Goal: Ask a question

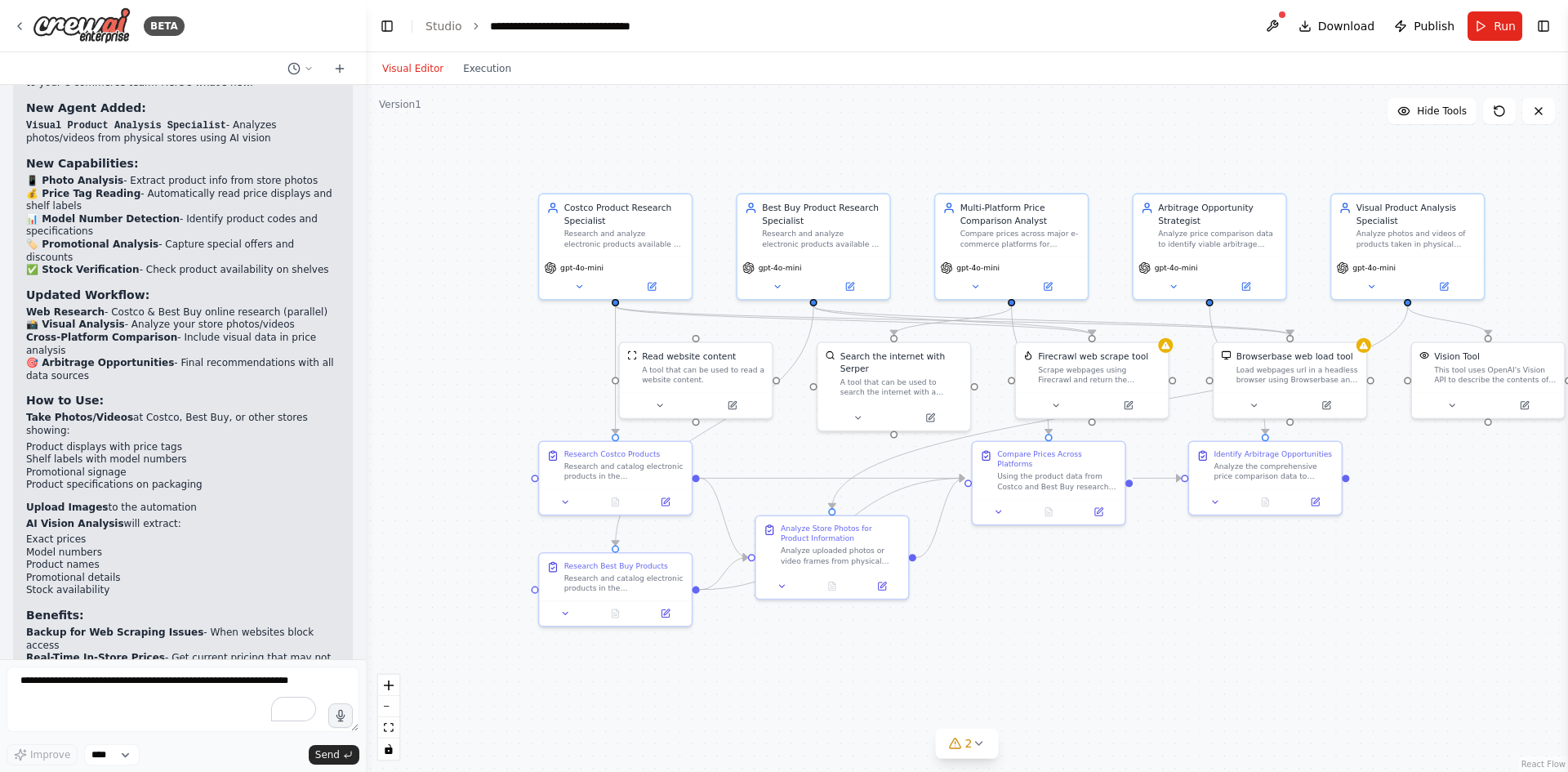
drag, startPoint x: 1345, startPoint y: 548, endPoint x: 1238, endPoint y: 605, distance: 121.2
click at [1238, 605] on div ".deletable-edge-delete-btn { width: 20px; height: 20px; border: 0px solid #ffff…" at bounding box center [967, 429] width 1202 height 687
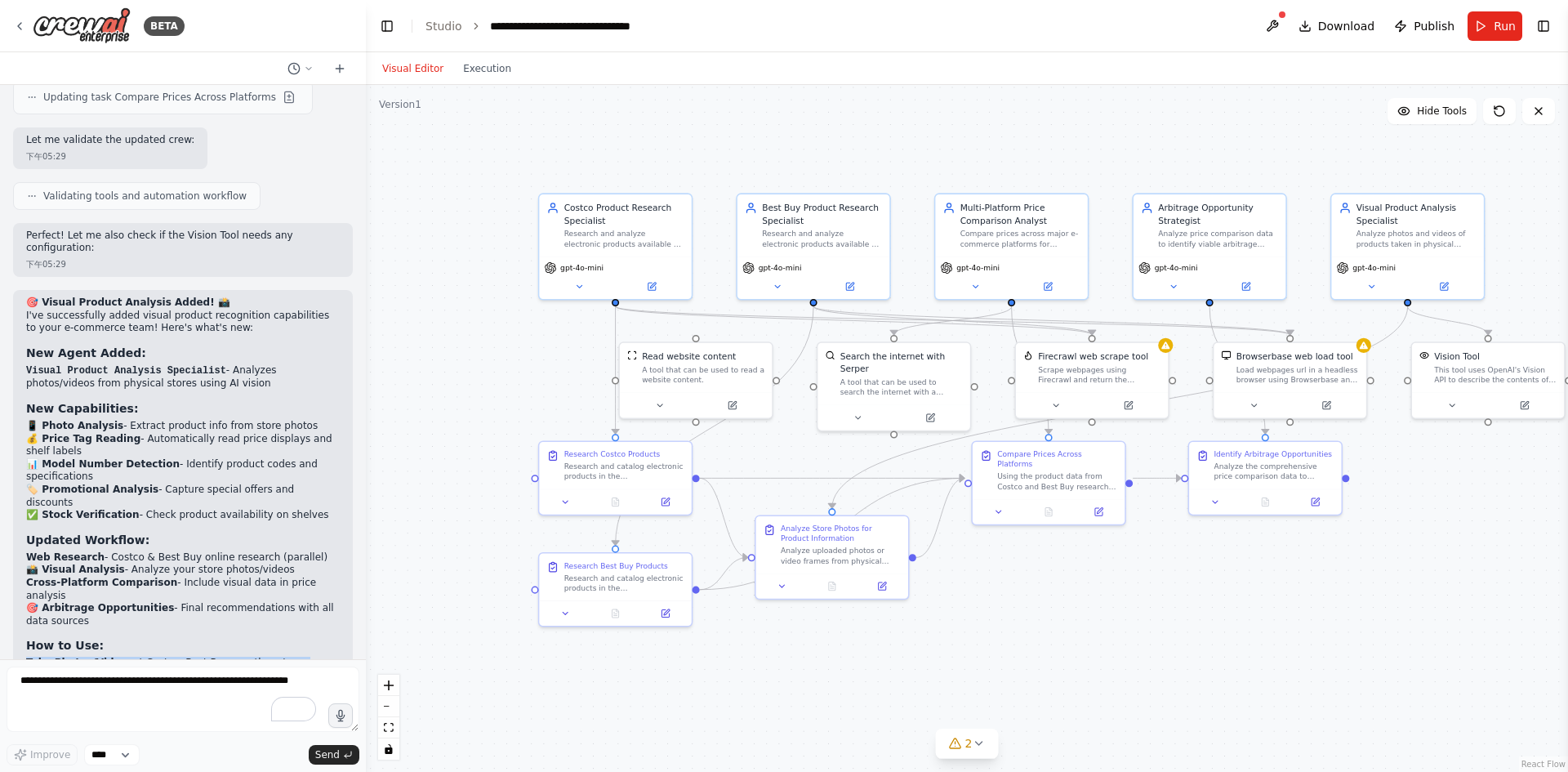
scroll to position [3524, 0]
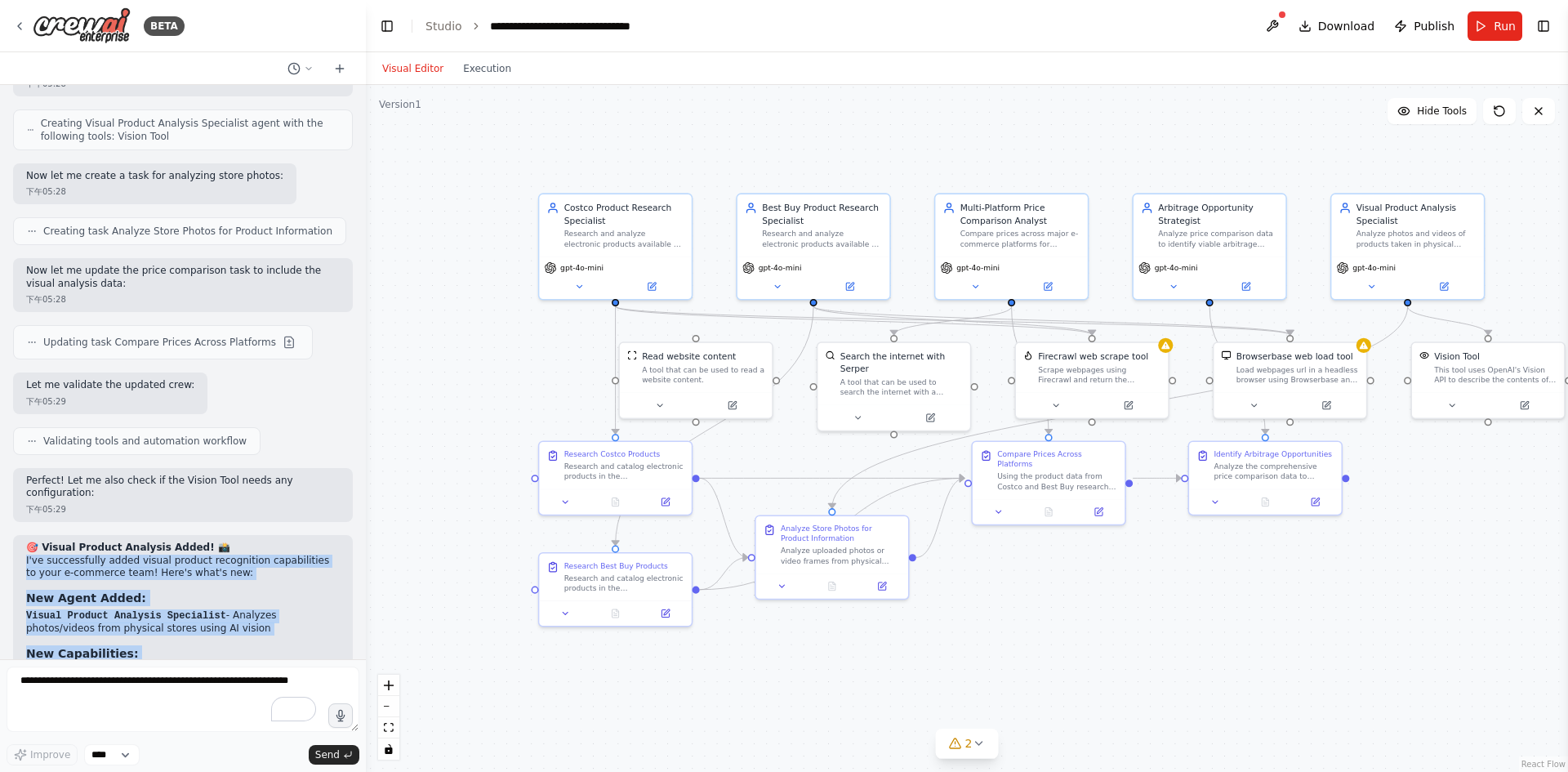
drag, startPoint x: 191, startPoint y: 618, endPoint x: 20, endPoint y: 476, distance: 222.3
copy div "L'ip dolorsitamet conse adipis elitsed doeiusmodte incididuntut la etdo m-aliqu…"
click at [477, 358] on div ".deletable-edge-delete-btn { width: 20px; height: 20px; border: 0px solid #ffff…" at bounding box center [967, 429] width 1202 height 687
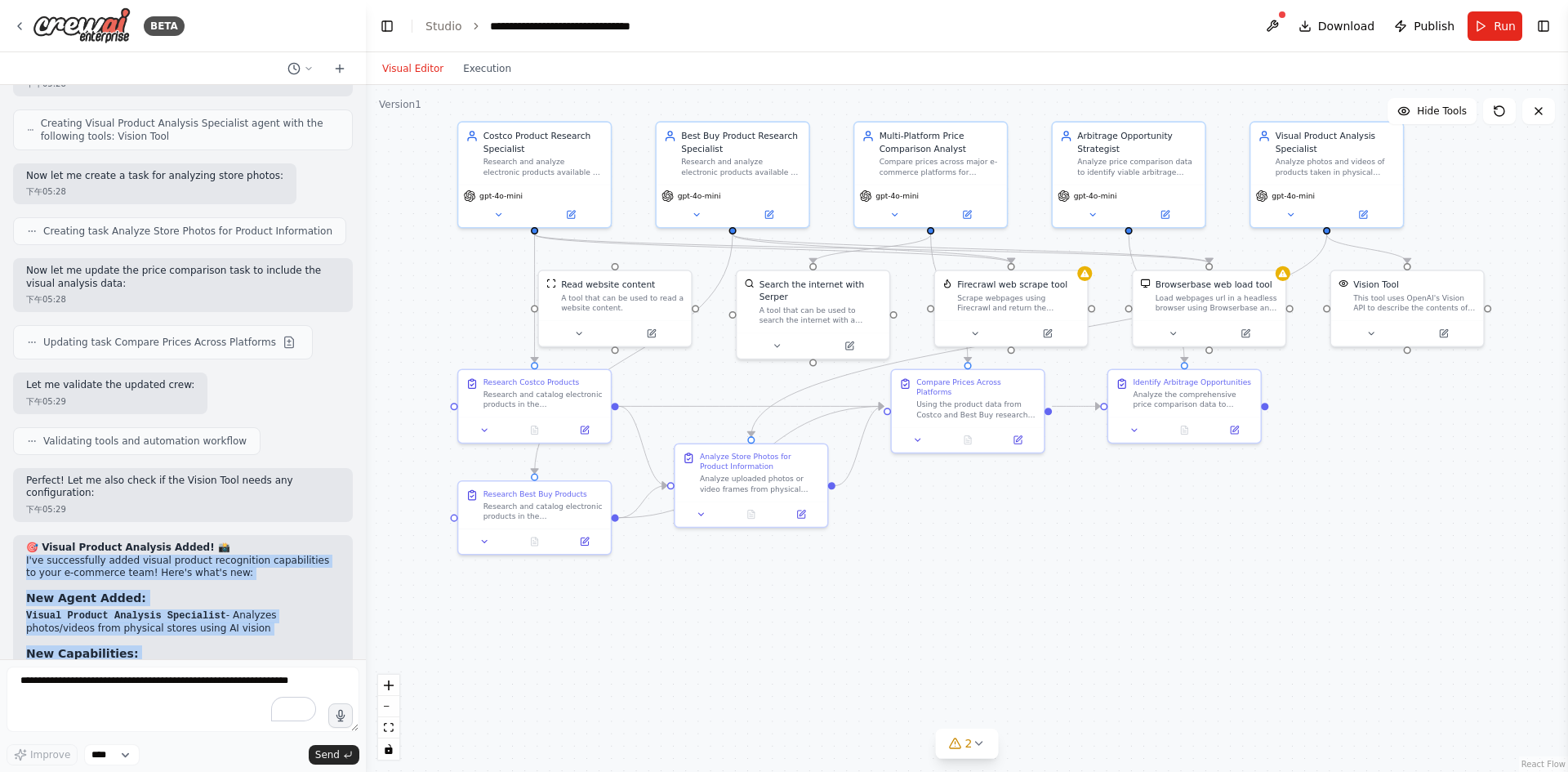
drag, startPoint x: 505, startPoint y: 362, endPoint x: 421, endPoint y: 288, distance: 111.9
click at [421, 288] on div ".deletable-edge-delete-btn { width: 20px; height: 20px; border: 0px solid #ffff…" at bounding box center [967, 429] width 1202 height 687
click at [1018, 546] on div ".deletable-edge-delete-btn { width: 20px; height: 20px; border: 0px solid #ffff…" at bounding box center [967, 429] width 1202 height 687
click at [1460, 123] on button "Hide Tools" at bounding box center [1432, 111] width 89 height 26
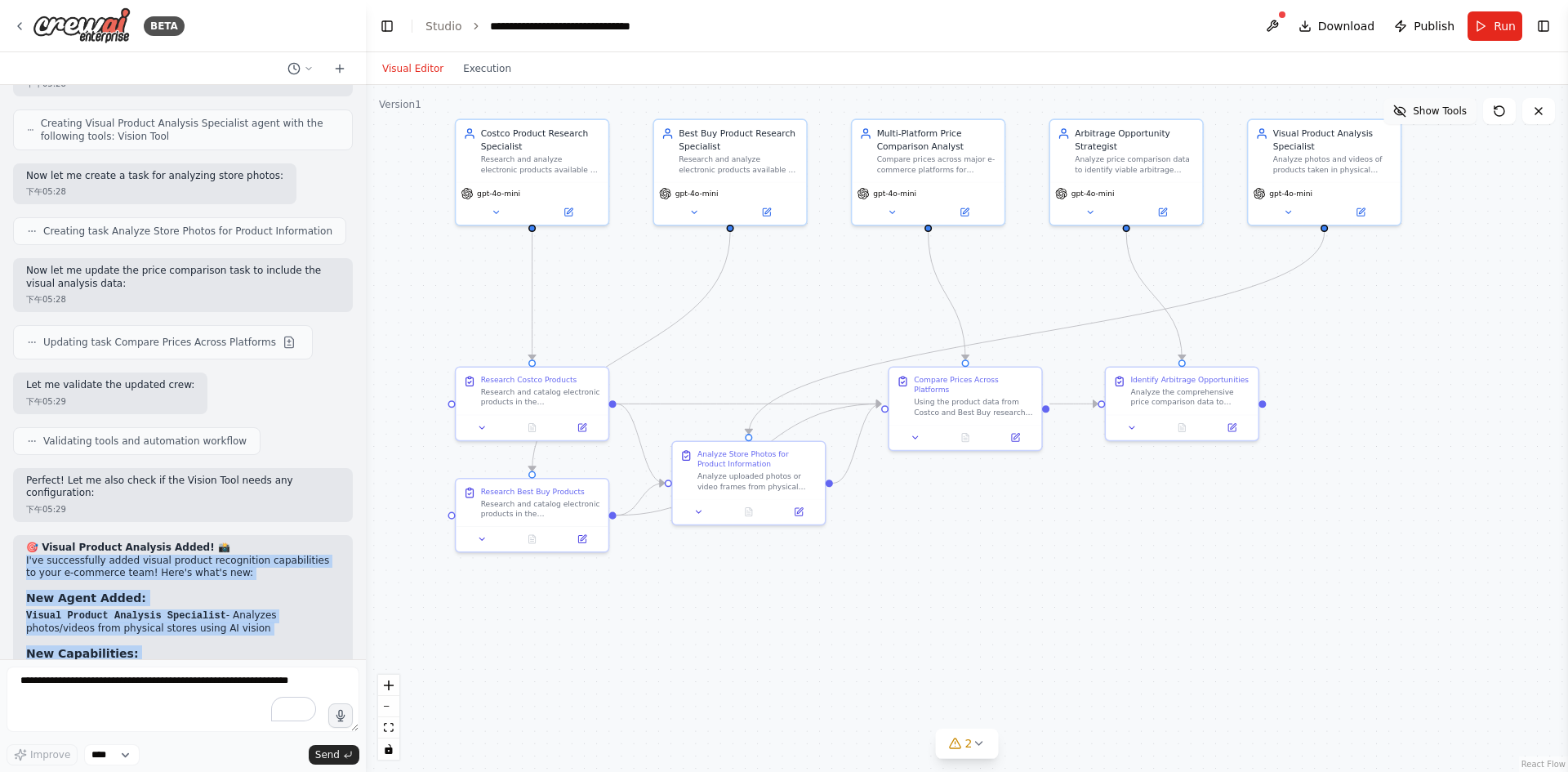
click at [1460, 123] on button "Show Tools" at bounding box center [1430, 111] width 93 height 26
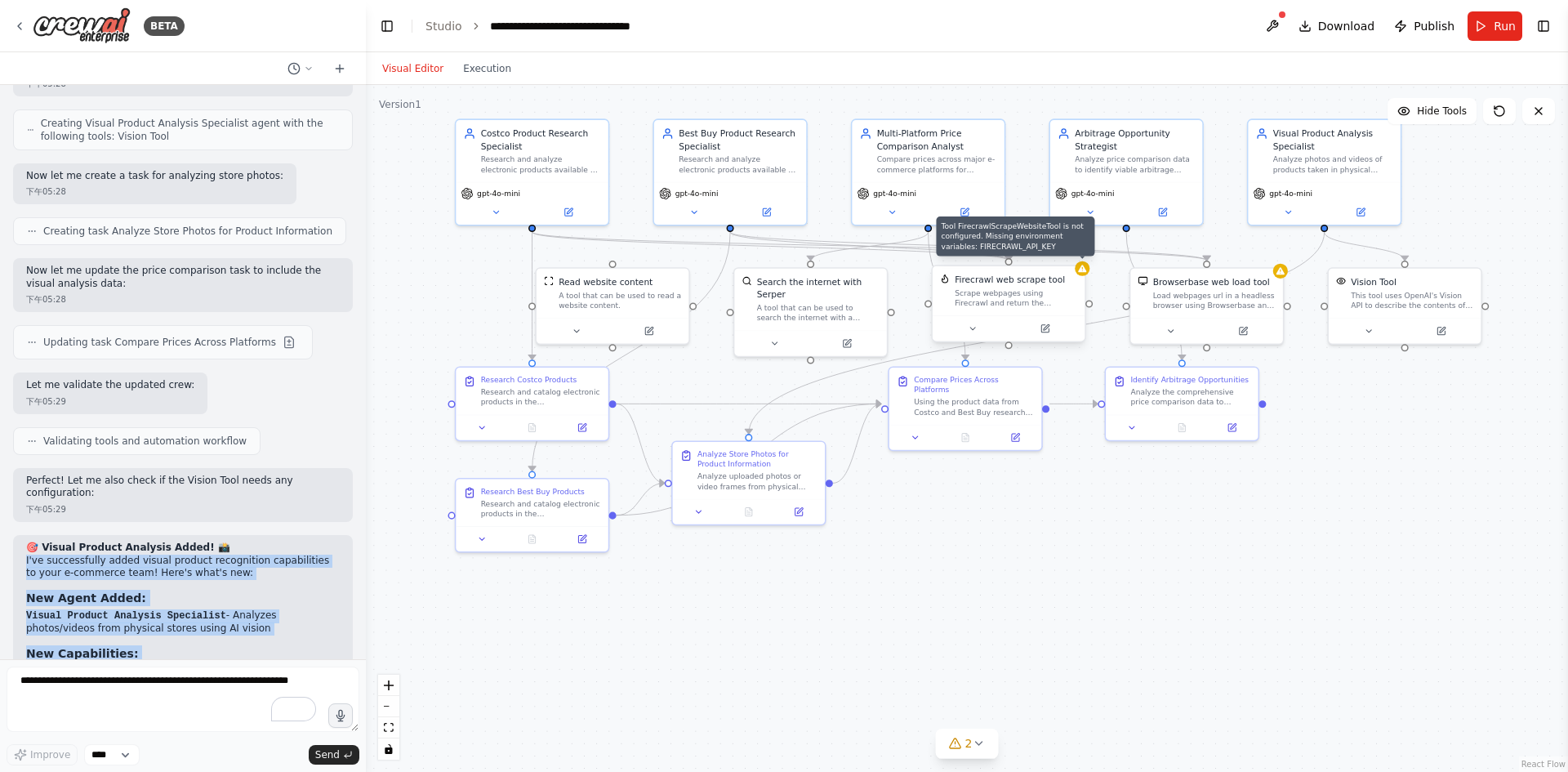
click at [1080, 273] on icon at bounding box center [1082, 269] width 10 height 10
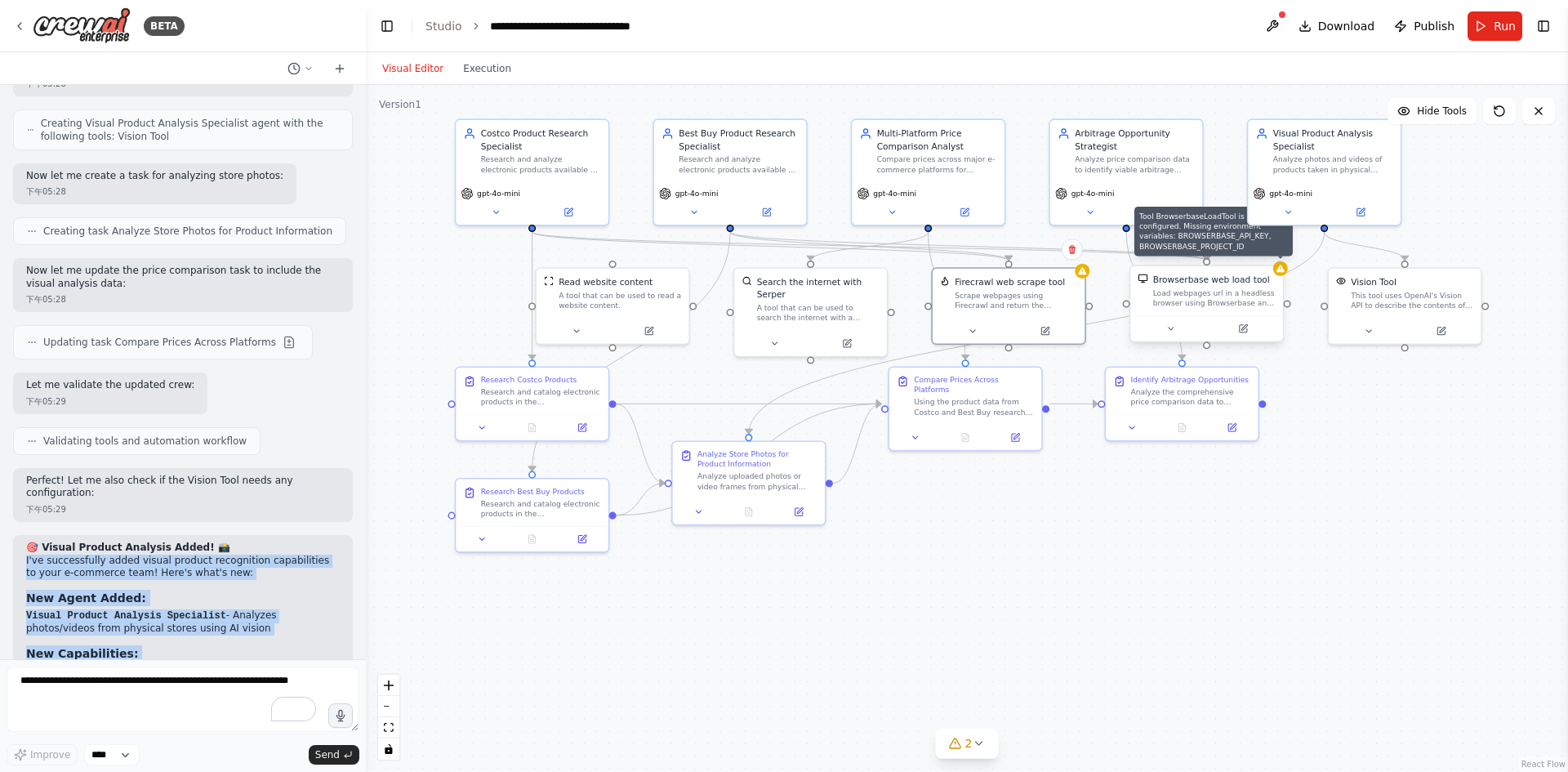
click at [1278, 273] on icon at bounding box center [1280, 269] width 10 height 10
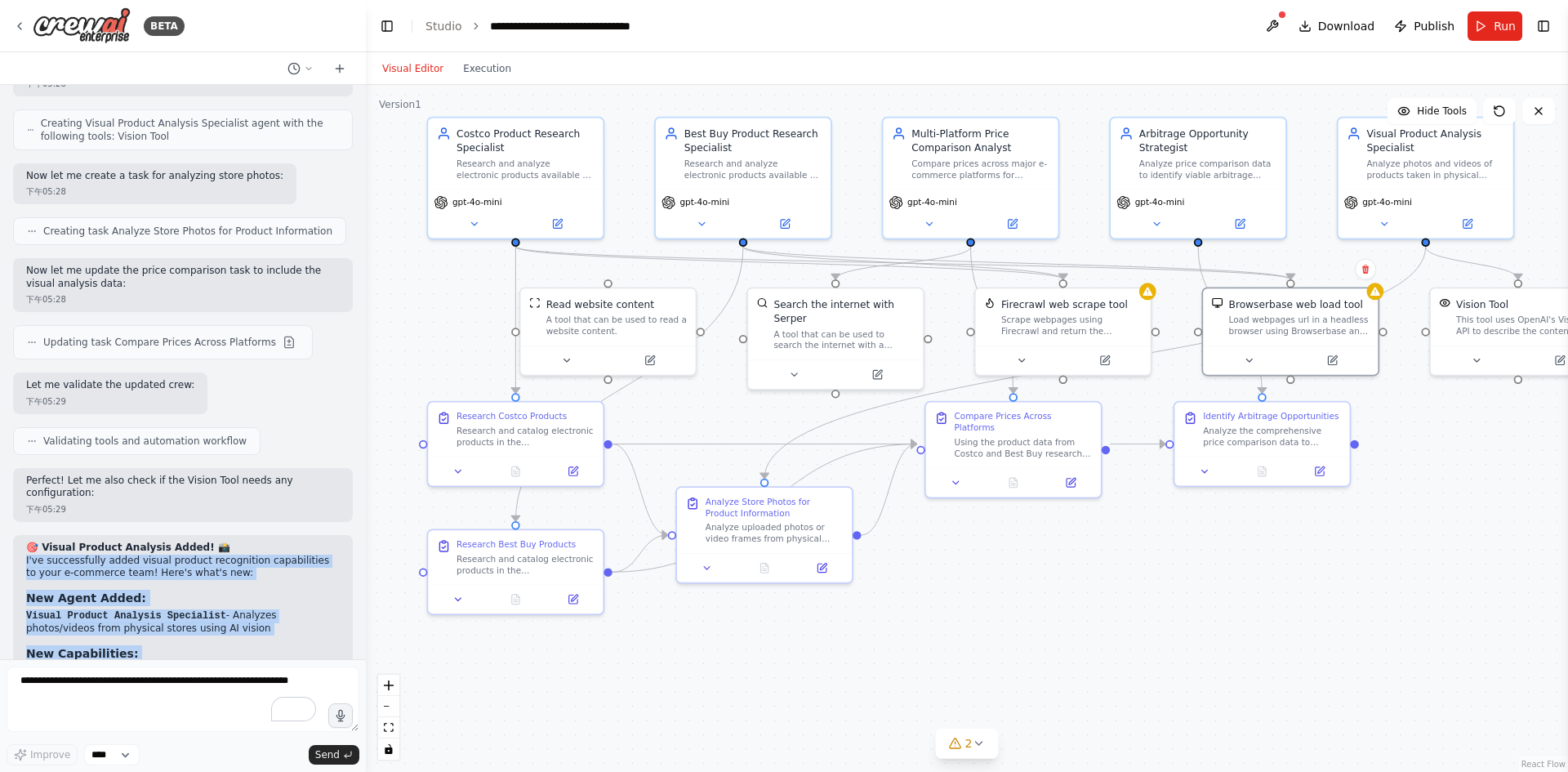
drag, startPoint x: 1135, startPoint y: 504, endPoint x: 1220, endPoint y: 559, distance: 101.2
click at [1220, 559] on div ".deletable-edge-delete-btn { width: 20px; height: 20px; border: 0px solid #ffff…" at bounding box center [967, 429] width 1202 height 687
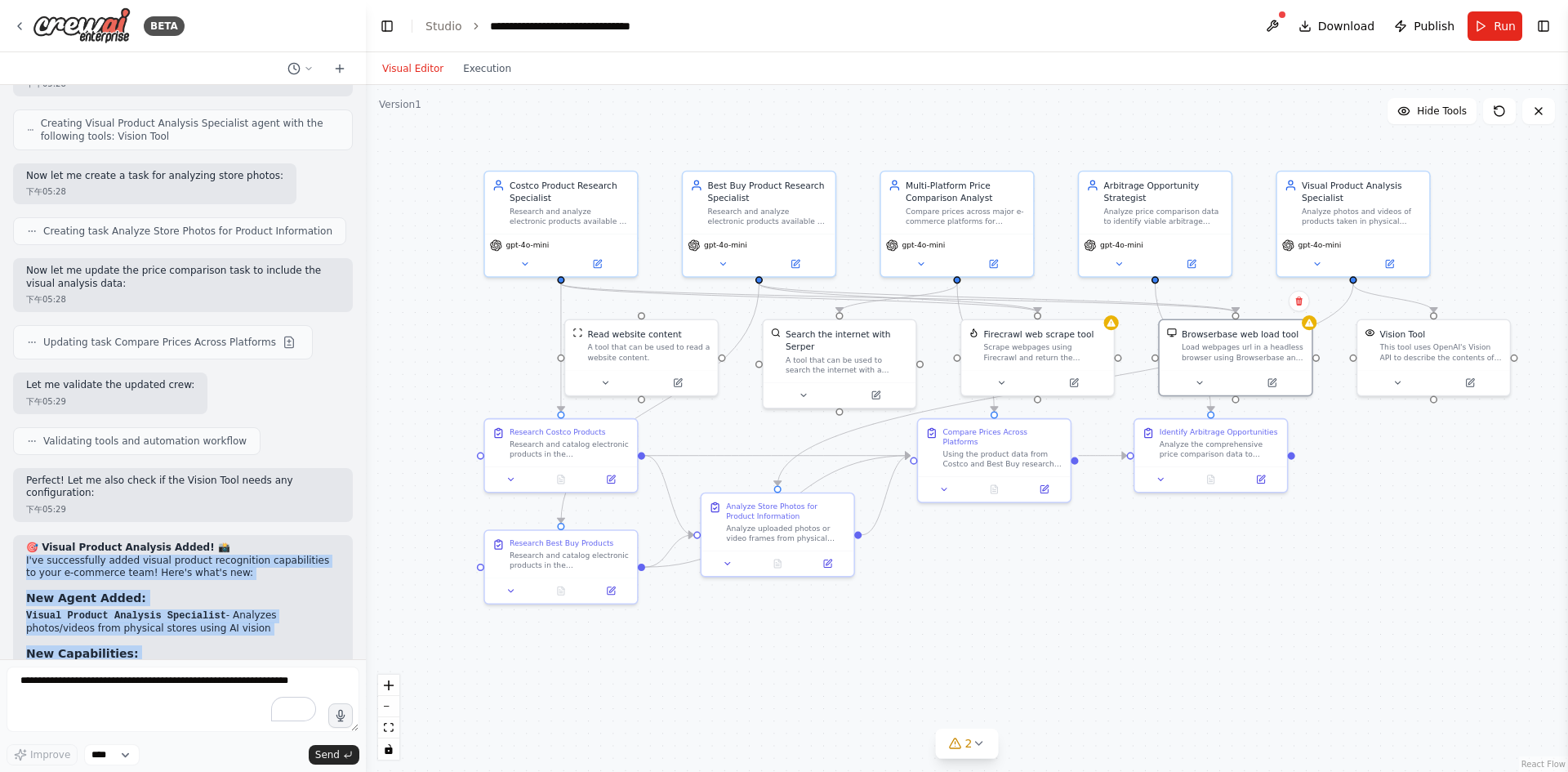
drag, startPoint x: 1219, startPoint y: 553, endPoint x: 1172, endPoint y: 550, distance: 47.1
click at [1172, 550] on div ".deletable-edge-delete-btn { width: 20px; height: 20px; border: 0px solid #ffff…" at bounding box center [967, 429] width 1202 height 687
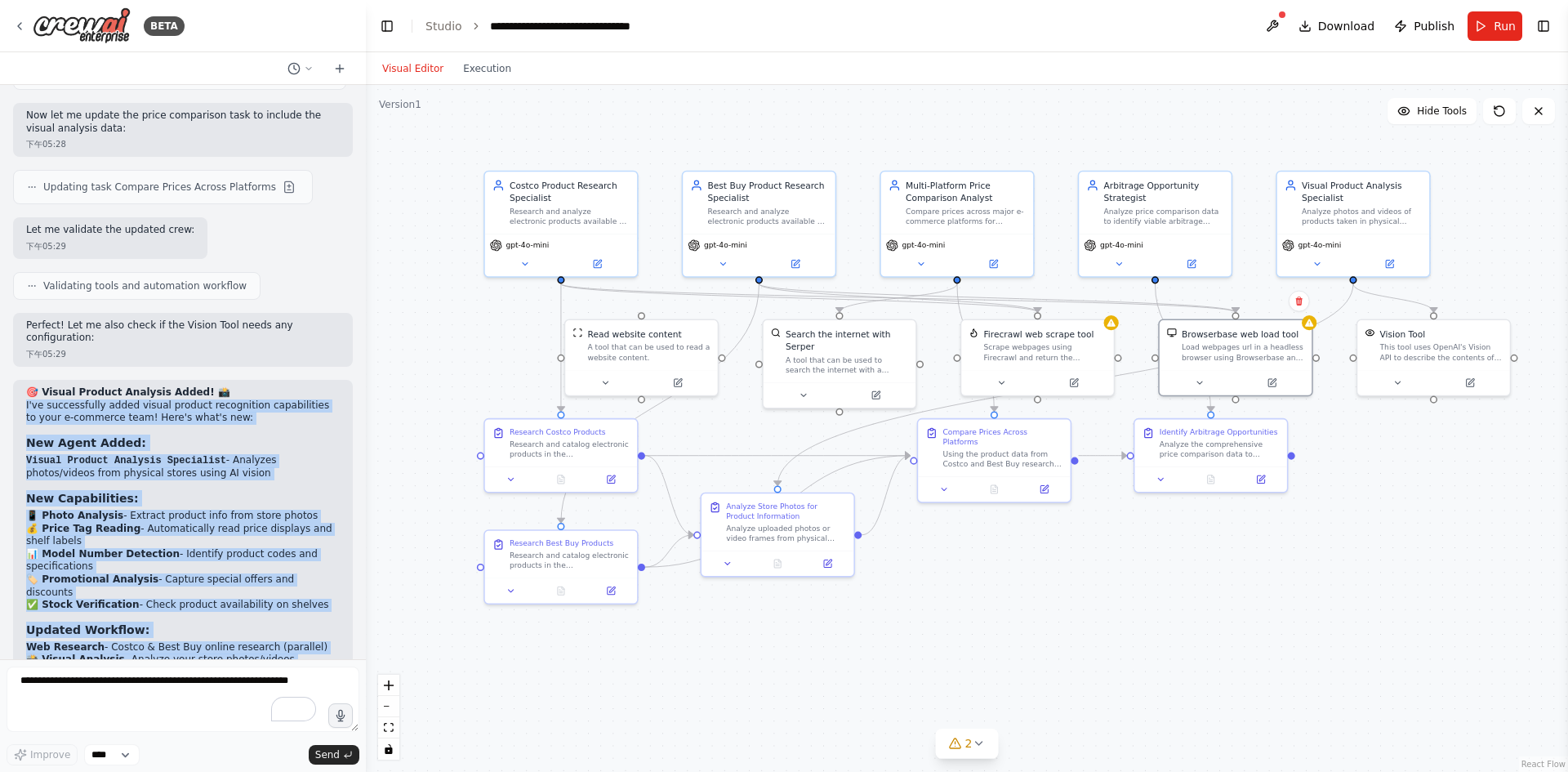
scroll to position [3852, 0]
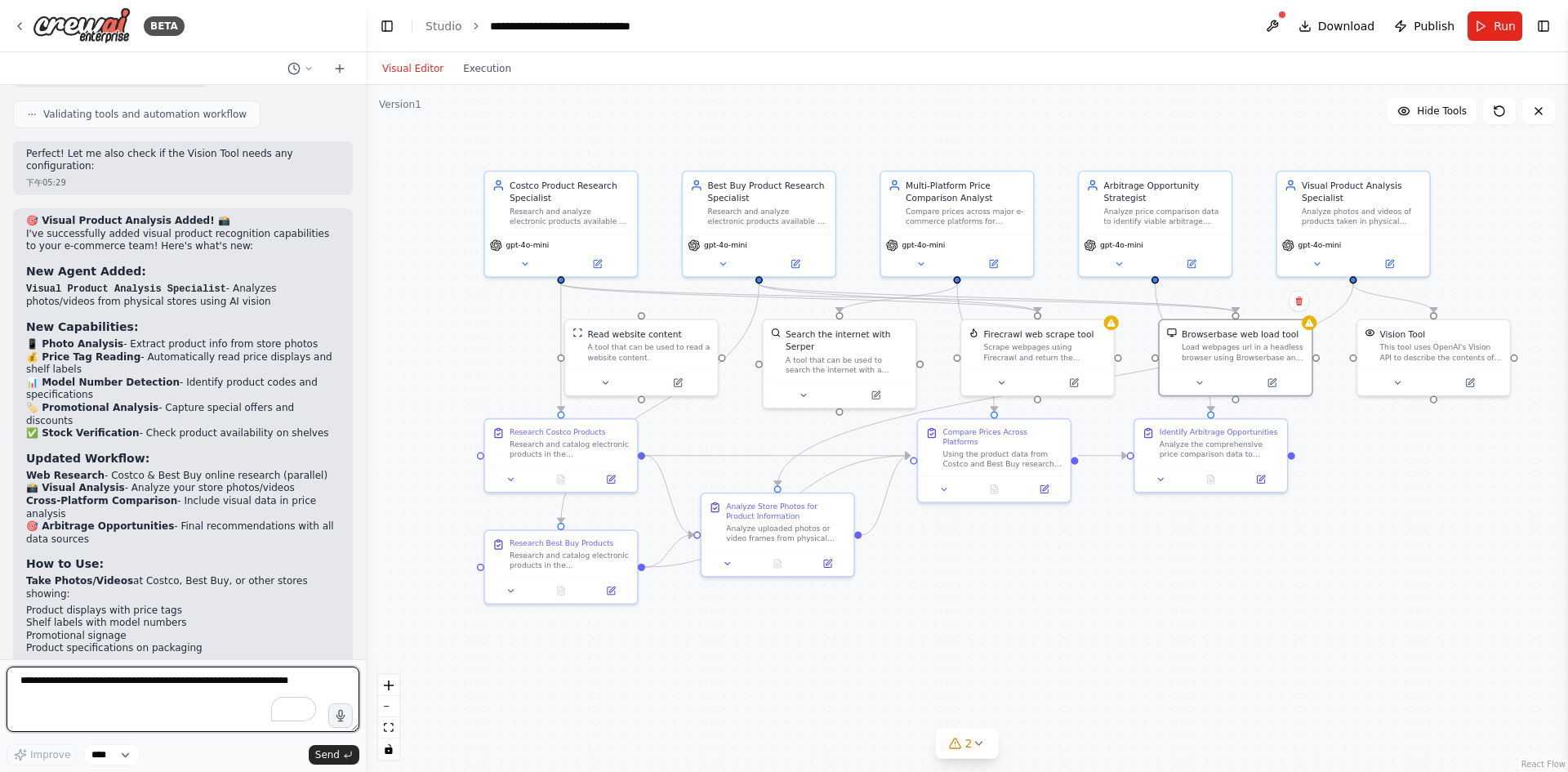
click at [158, 689] on textarea "To enrich screen reader interactions, please activate Accessibility in Grammarl…" at bounding box center [183, 700] width 353 height 65
paste textarea "**********"
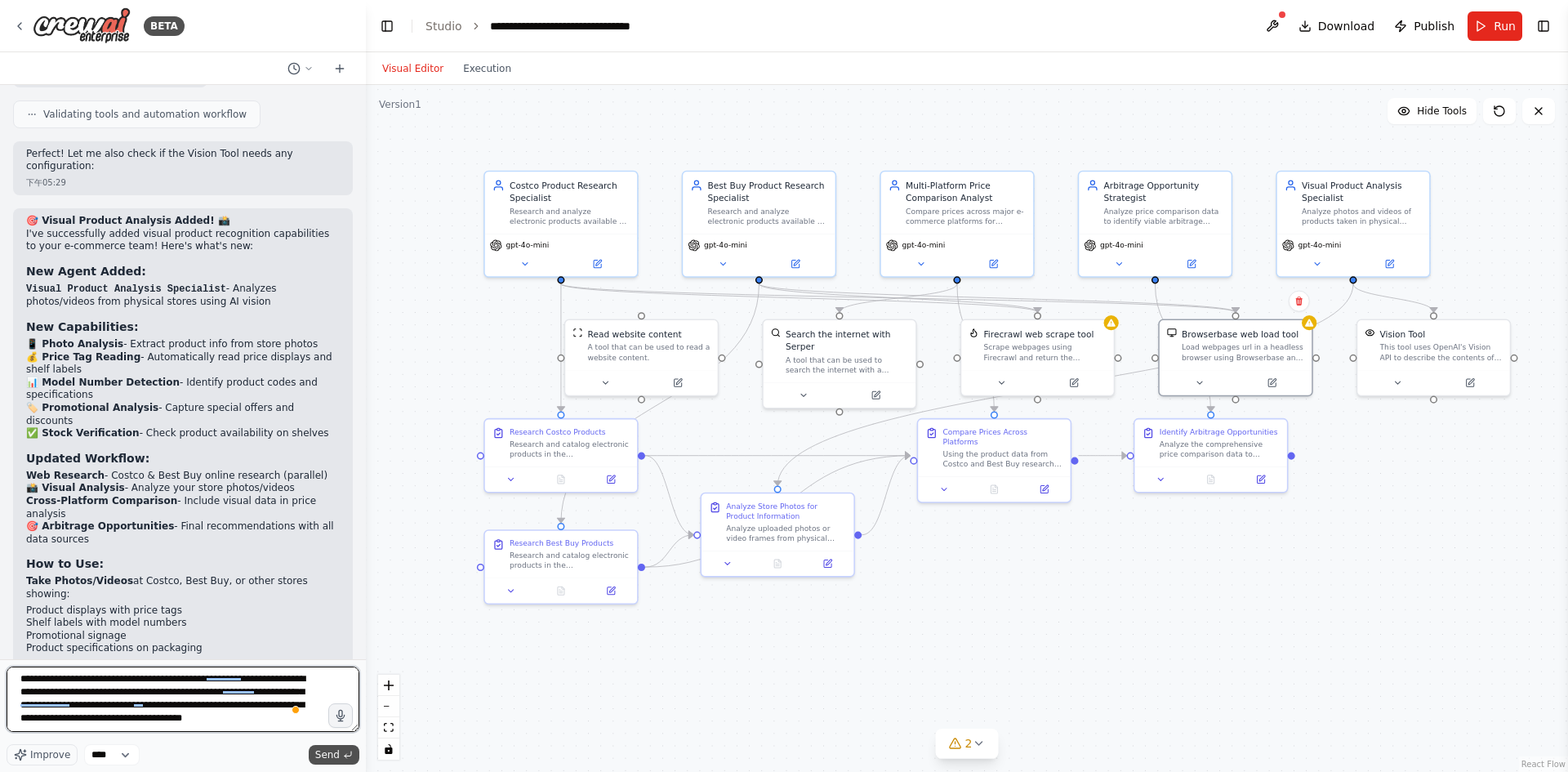
type textarea "**********"
click at [332, 756] on span "Send" at bounding box center [327, 754] width 25 height 13
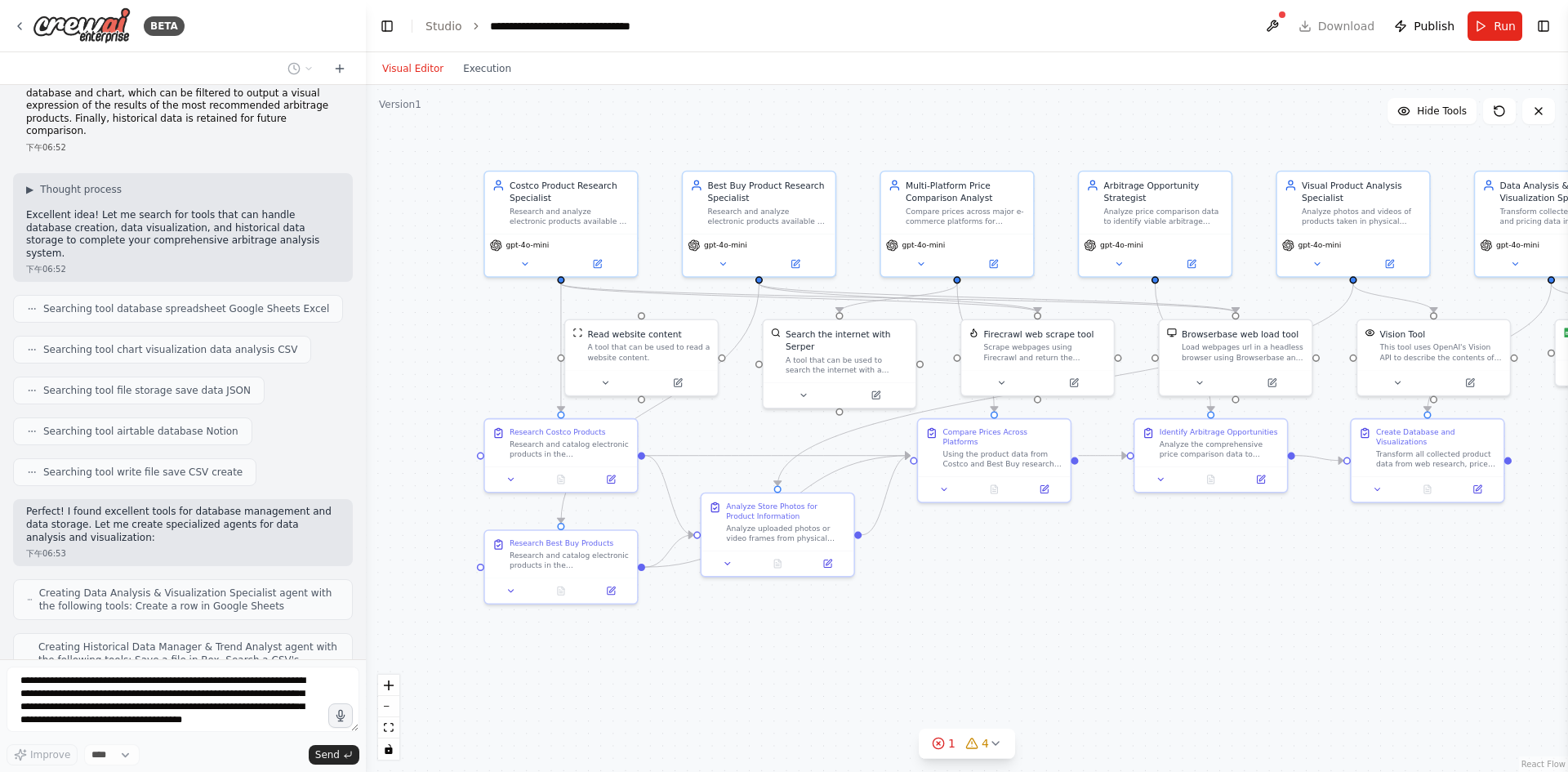
scroll to position [4760, 0]
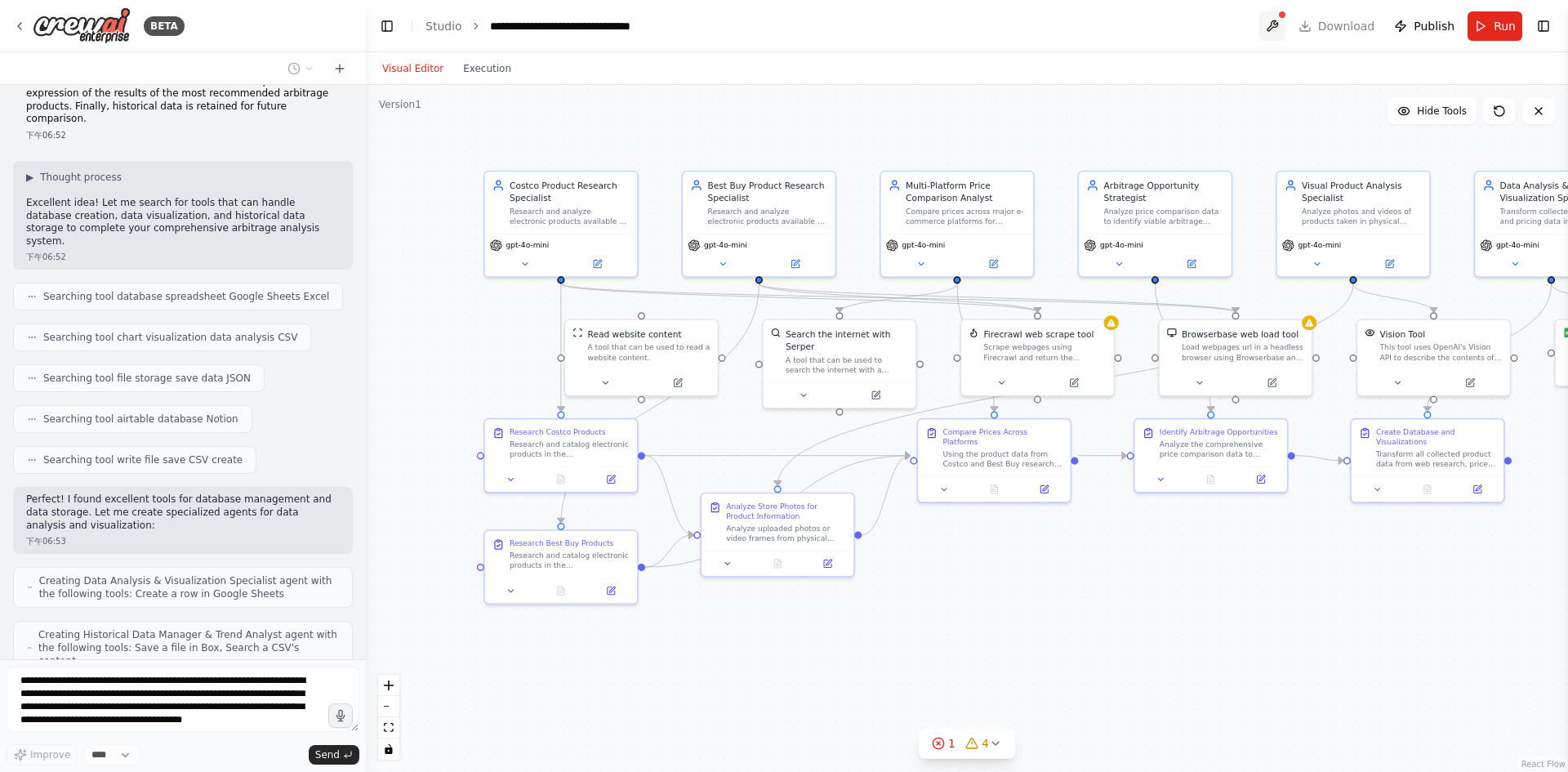
click at [1272, 24] on button at bounding box center [1272, 27] width 26 height 30
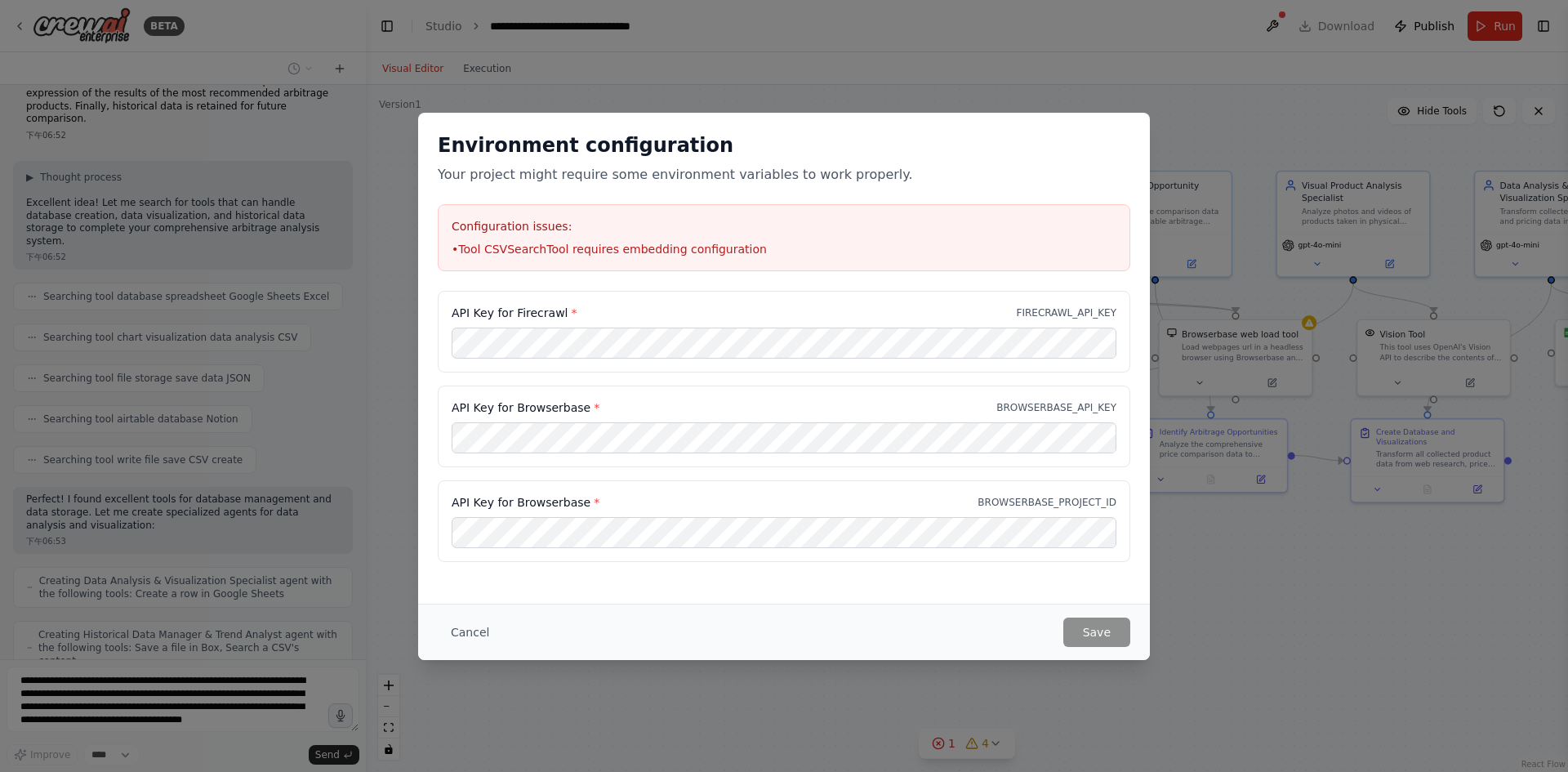
scroll to position [4800, 0]
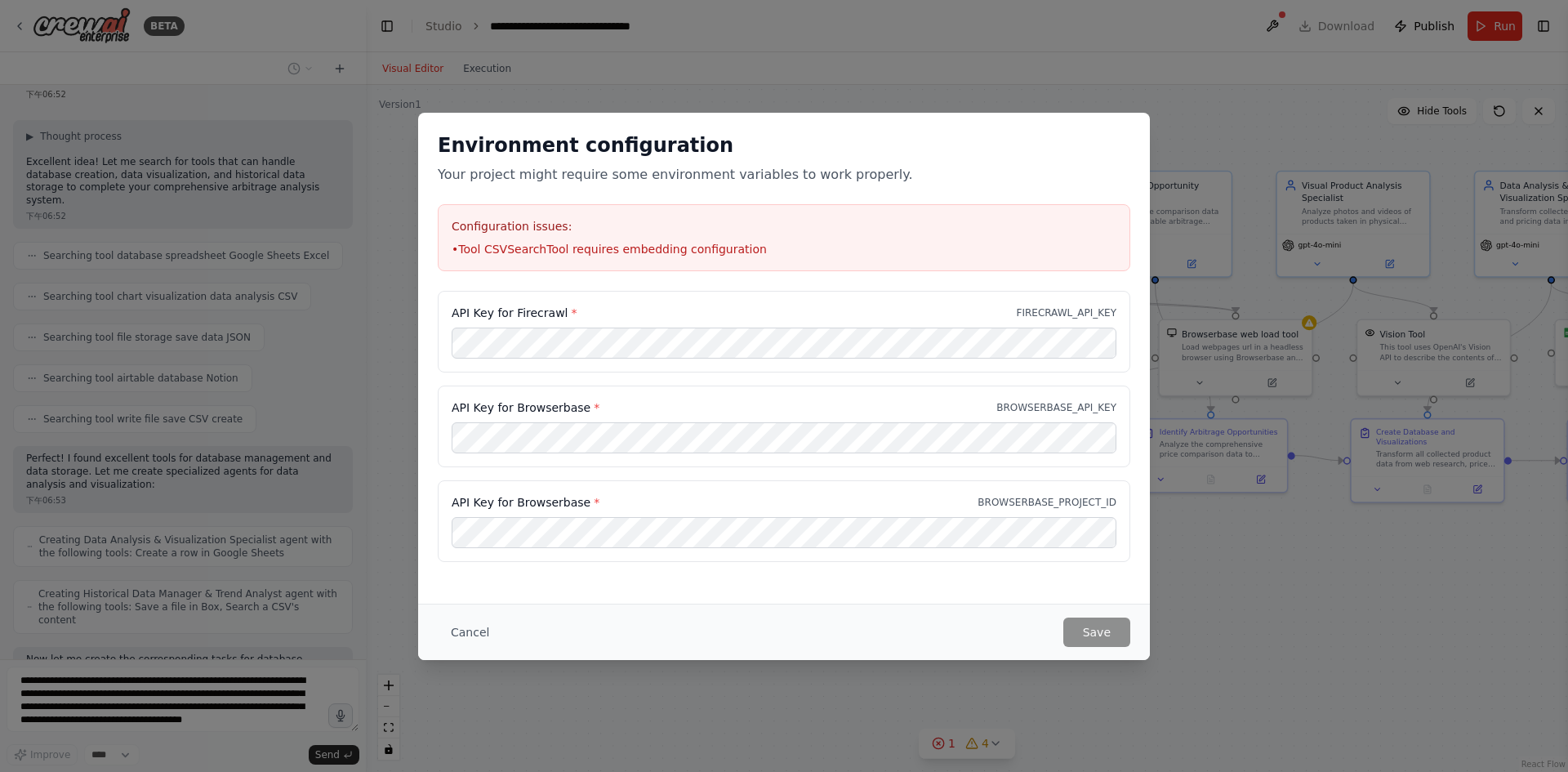
click at [1017, 36] on div "Environment configuration Your project might require some environment variables…" at bounding box center [784, 386] width 1568 height 772
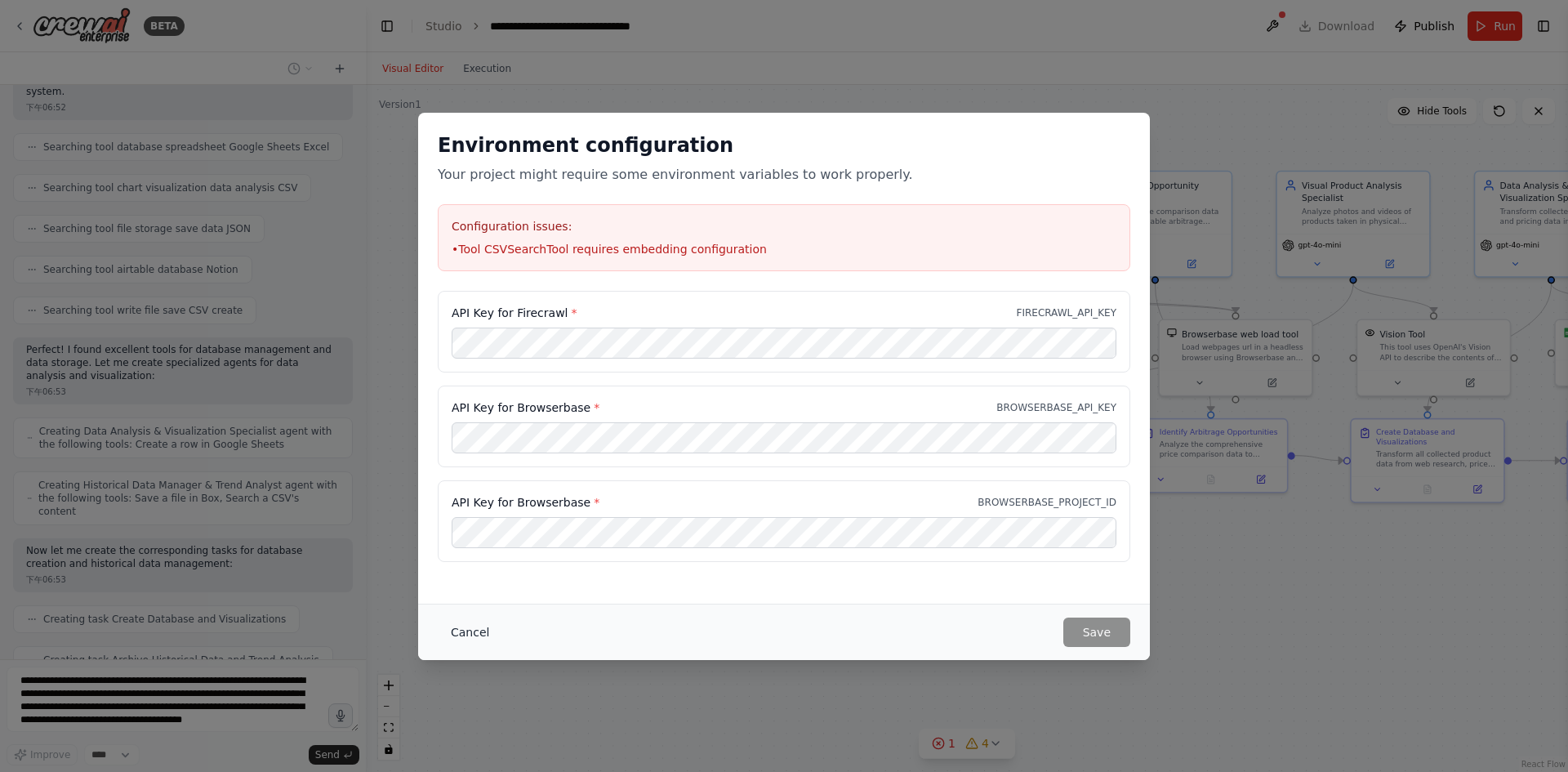
click at [453, 625] on button "Cancel" at bounding box center [469, 632] width 64 height 30
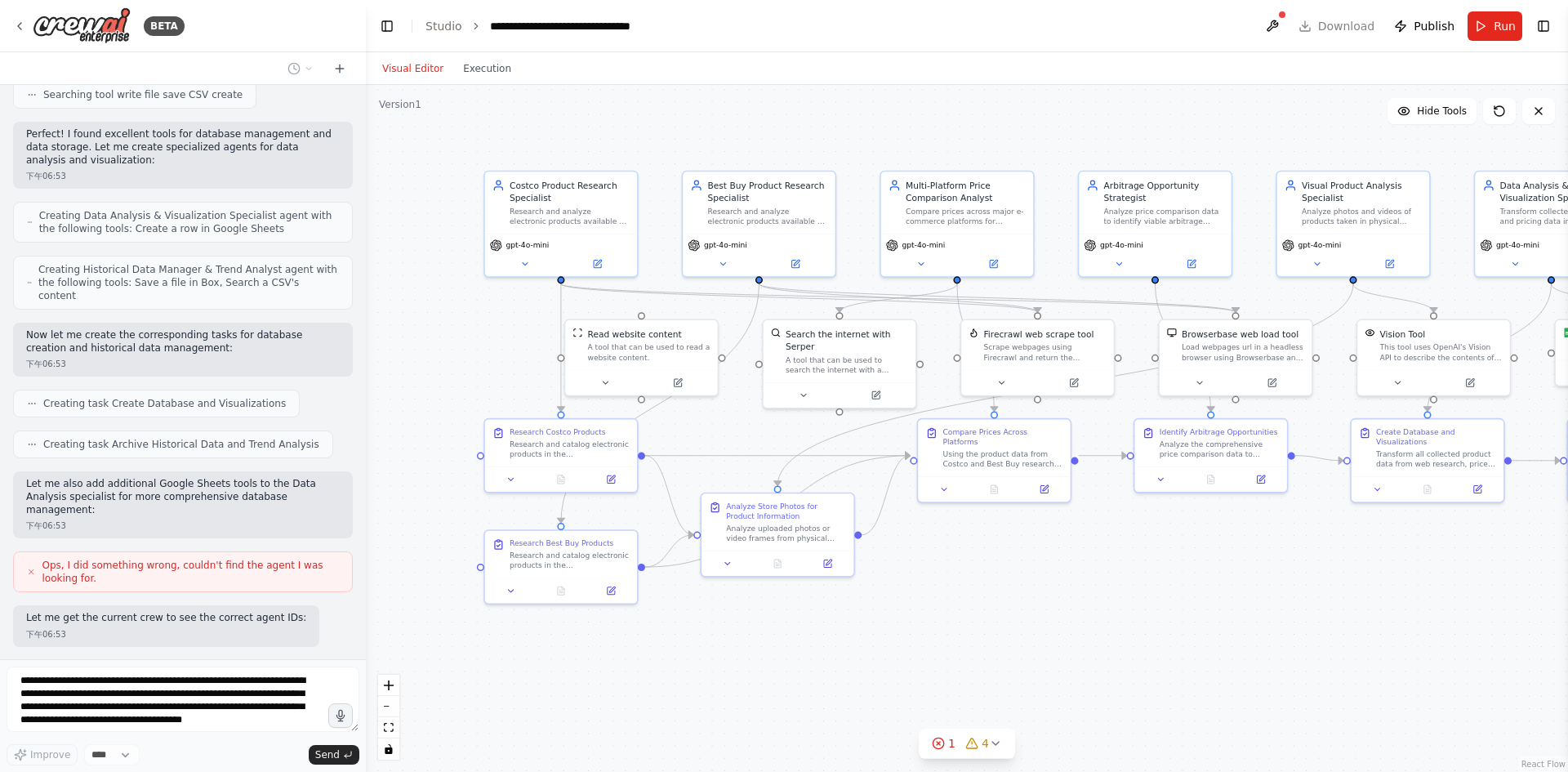
scroll to position [5138, 0]
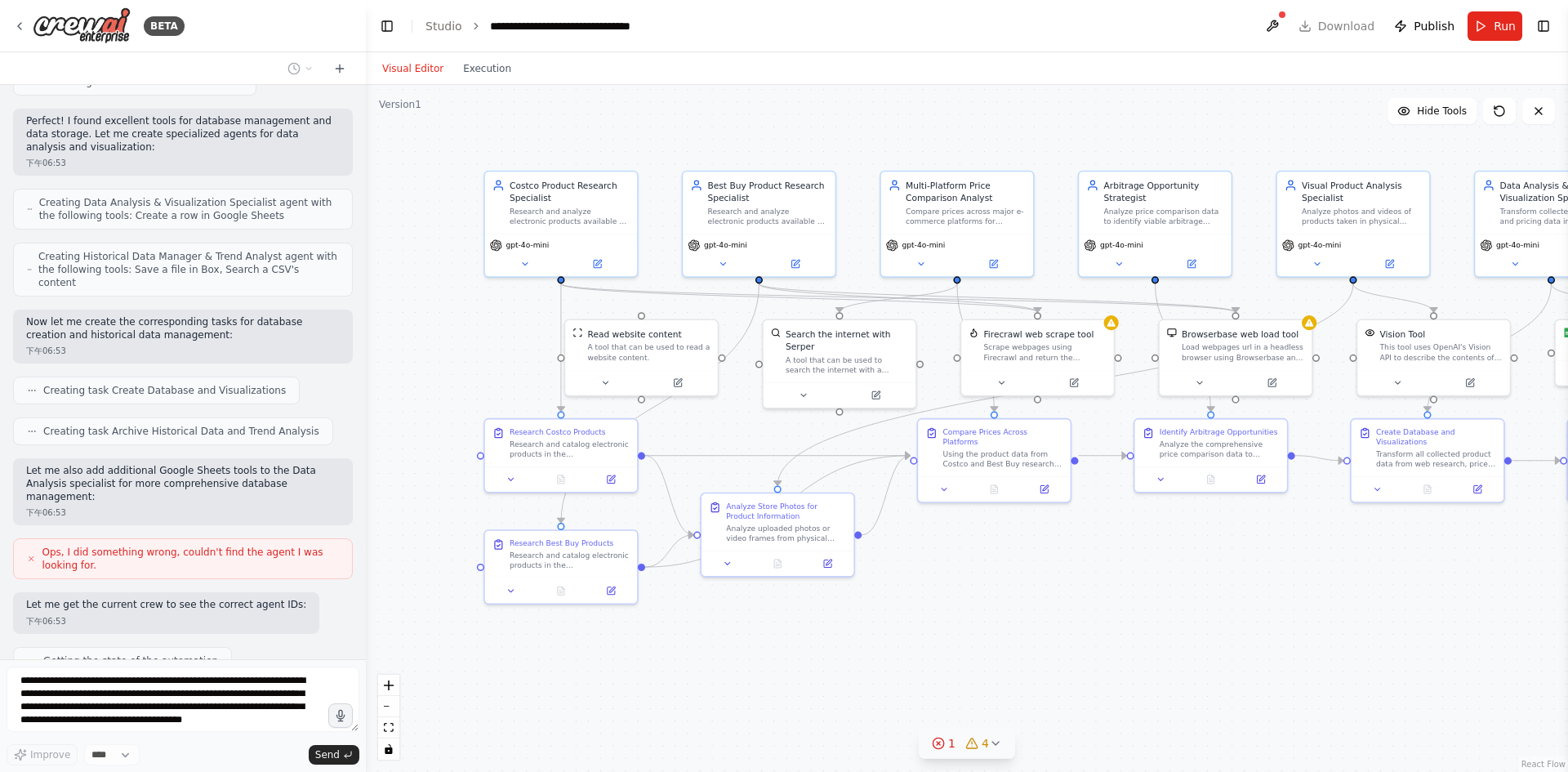
click at [941, 743] on icon at bounding box center [938, 743] width 13 height 13
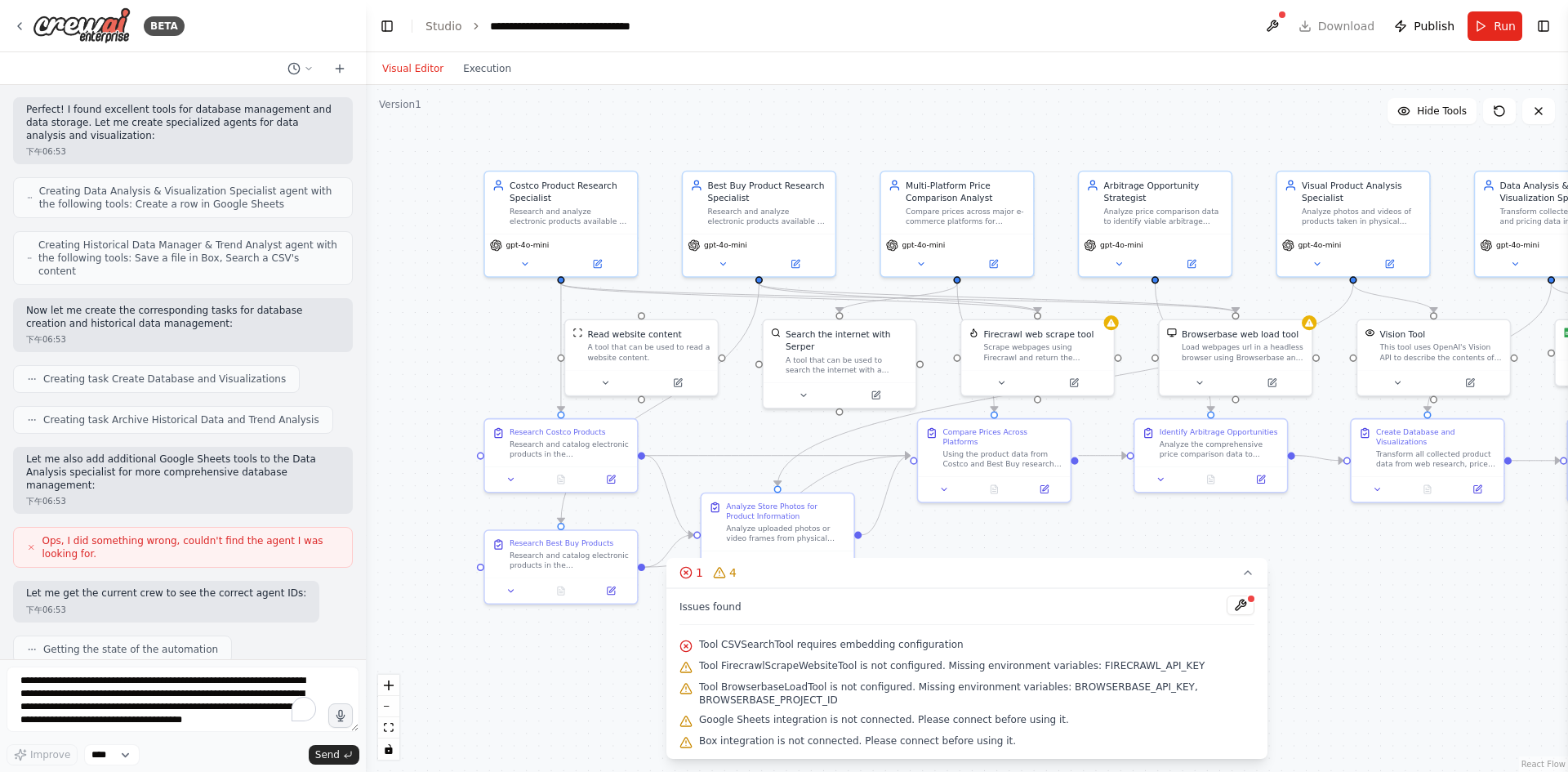
scroll to position [5233, 0]
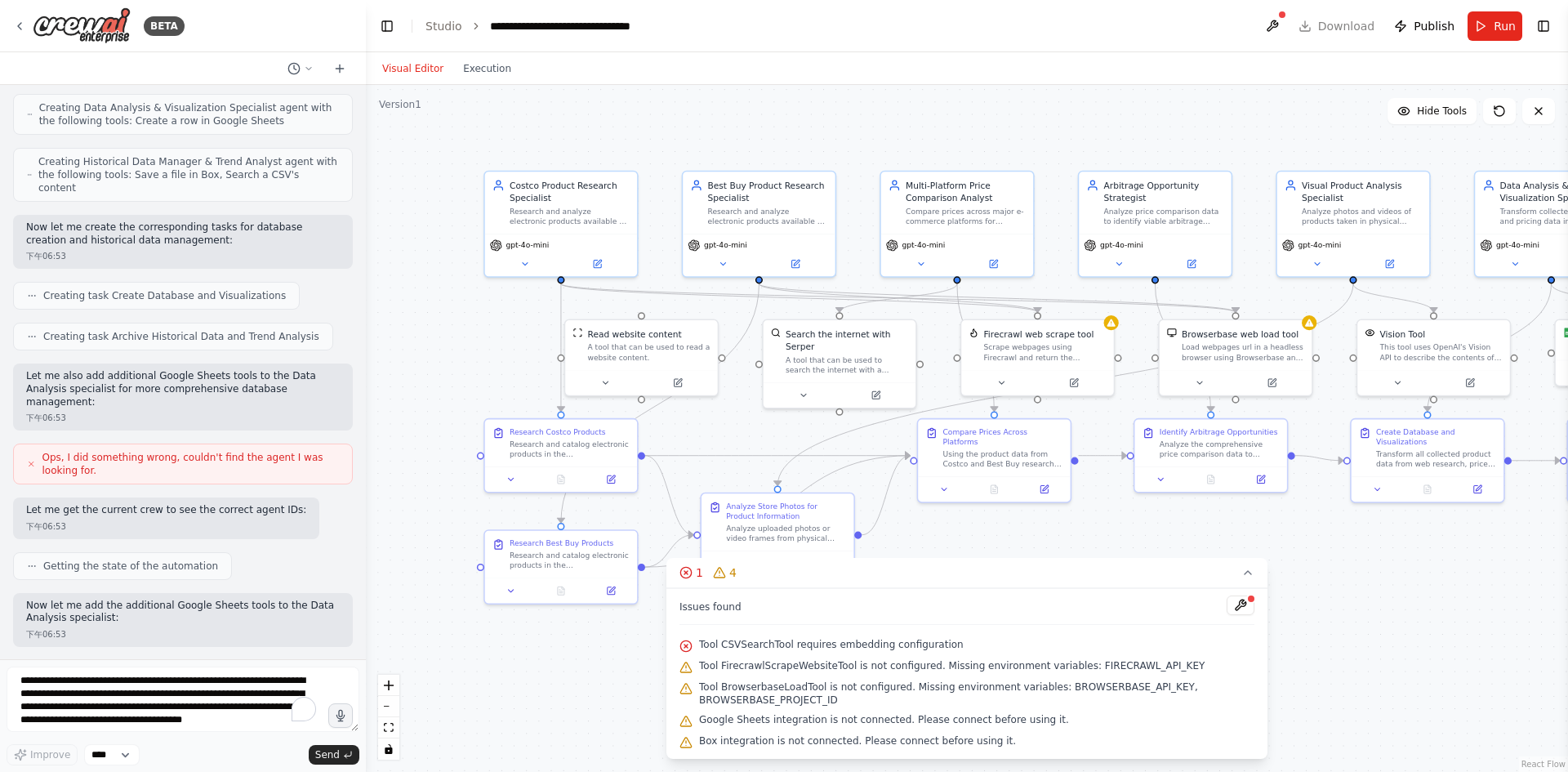
click at [796, 647] on span "Tool CSVSearchTool requires embedding configuration" at bounding box center [831, 644] width 264 height 13
click at [1398, 644] on div ".deletable-edge-delete-btn { width: 20px; height: 20px; border: 0px solid #ffff…" at bounding box center [967, 429] width 1202 height 687
